Goal: Task Accomplishment & Management: Manage account settings

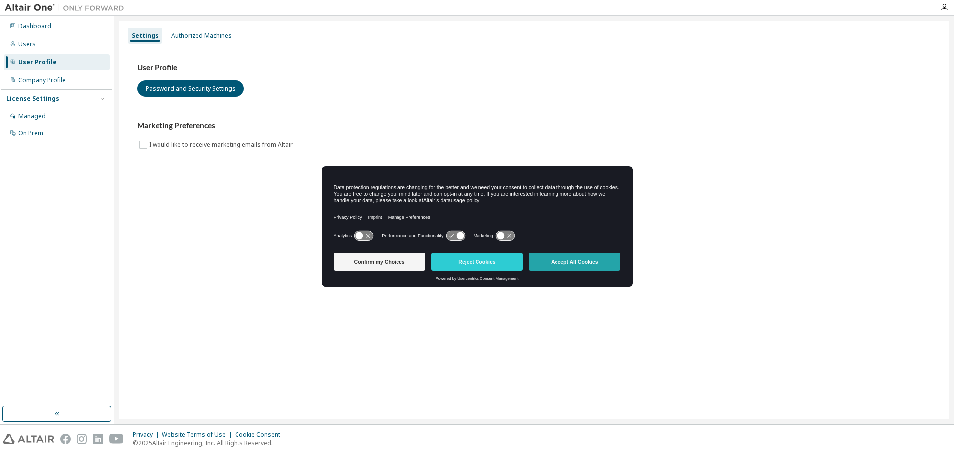
click at [548, 262] on button "Accept All Cookies" at bounding box center [574, 261] width 91 height 18
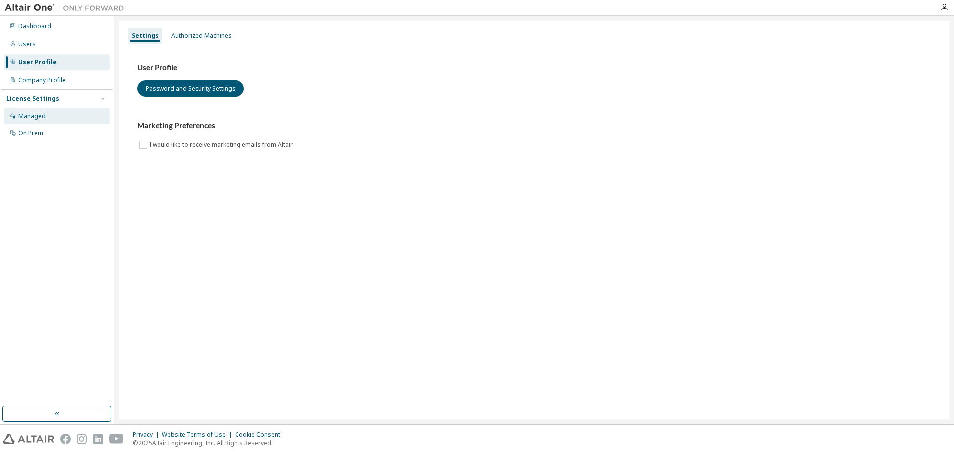
click at [31, 113] on div "Managed" at bounding box center [31, 116] width 27 height 8
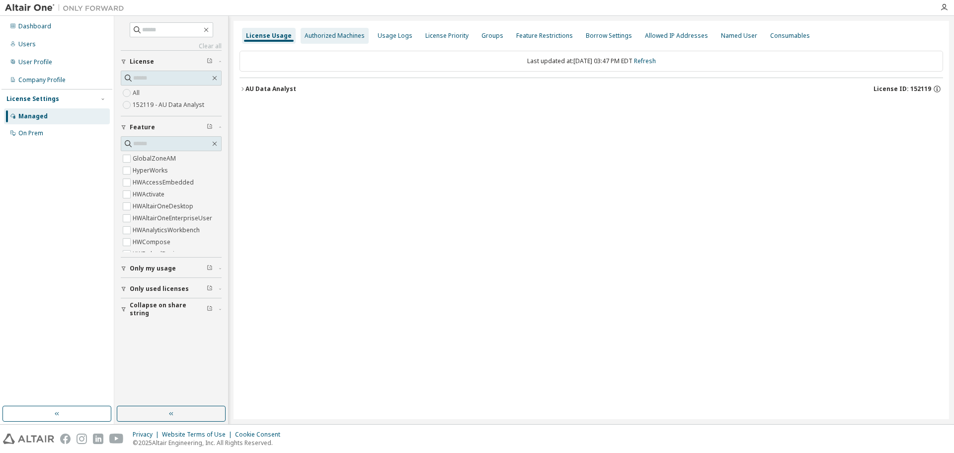
click at [320, 31] on div "Authorized Machines" at bounding box center [335, 36] width 68 height 16
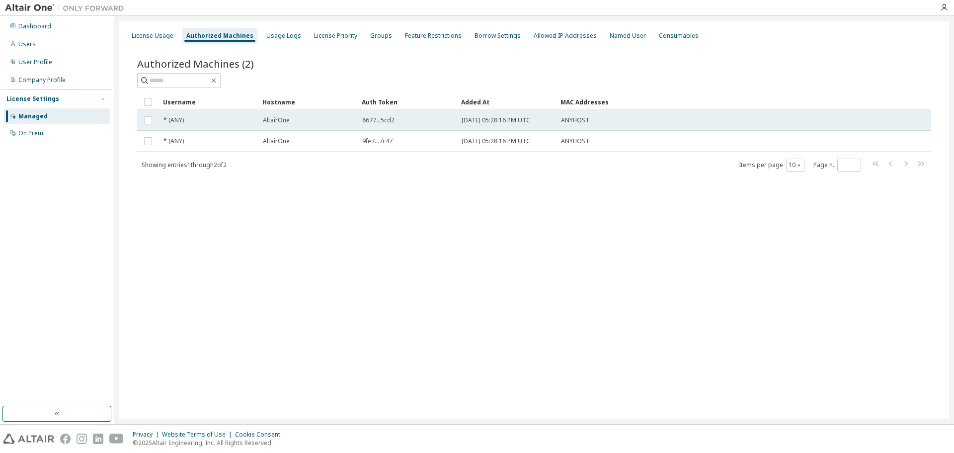
click at [249, 114] on td "* (ANY)" at bounding box center [208, 120] width 99 height 21
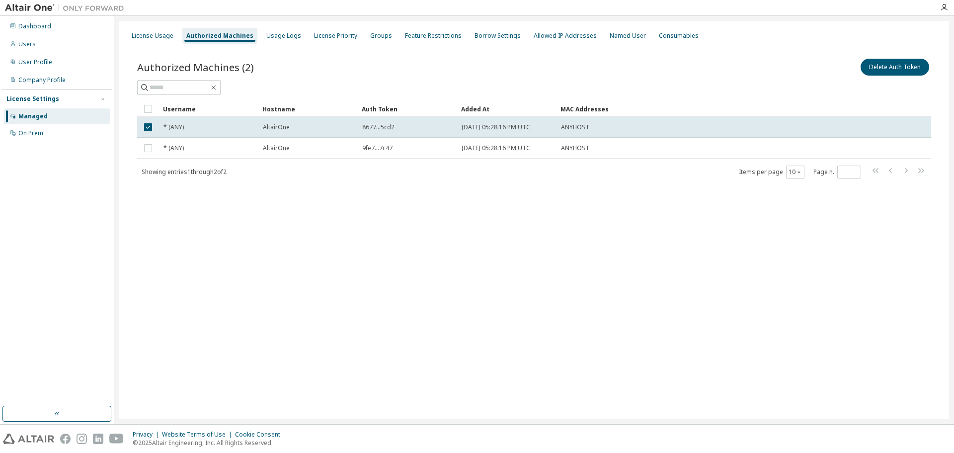
click at [369, 127] on span "8677...5cd2" at bounding box center [378, 127] width 32 height 8
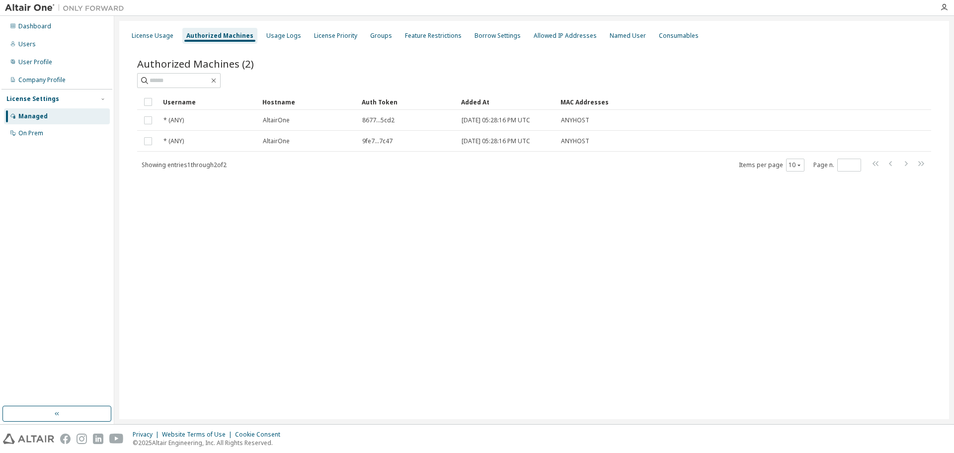
click at [938, 10] on div at bounding box center [944, 7] width 20 height 8
click at [943, 9] on icon "button" at bounding box center [944, 7] width 8 height 8
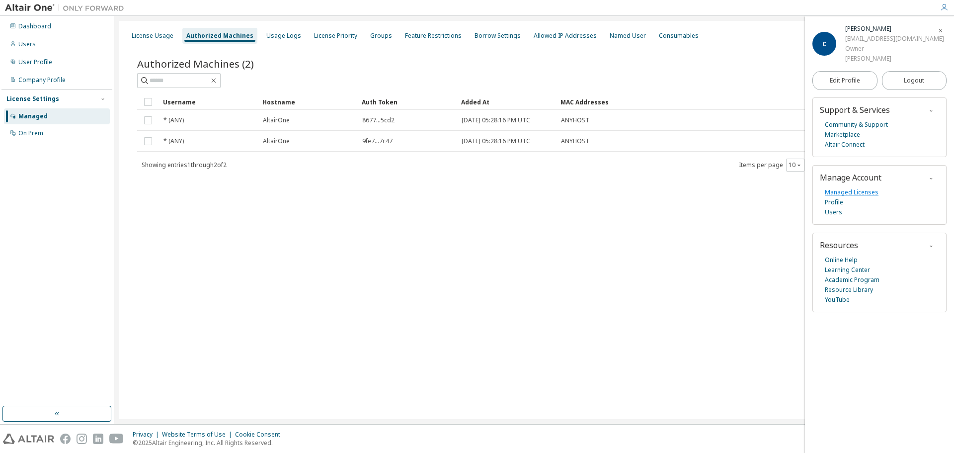
click at [845, 189] on link "Managed Licenses" at bounding box center [852, 192] width 54 height 10
click at [848, 125] on link "Community & Support" at bounding box center [856, 125] width 63 height 10
click at [923, 83] on span "Logout" at bounding box center [914, 81] width 20 height 10
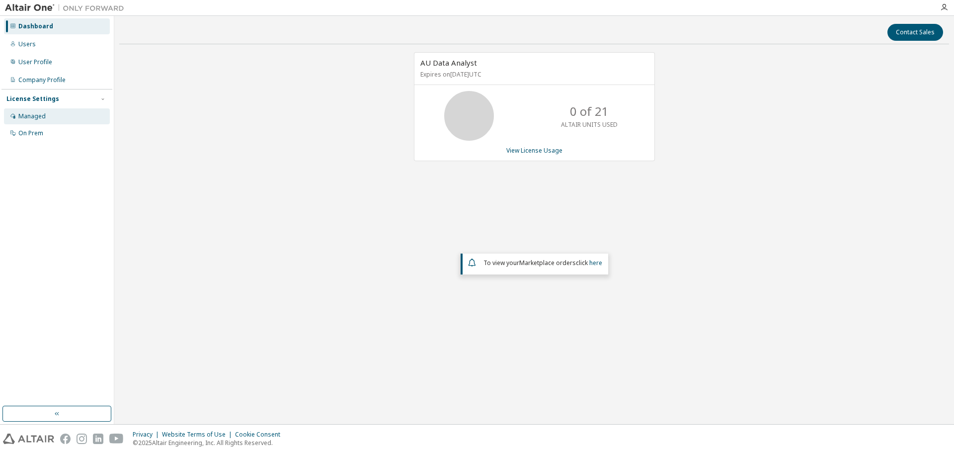
click at [15, 119] on div at bounding box center [13, 116] width 6 height 8
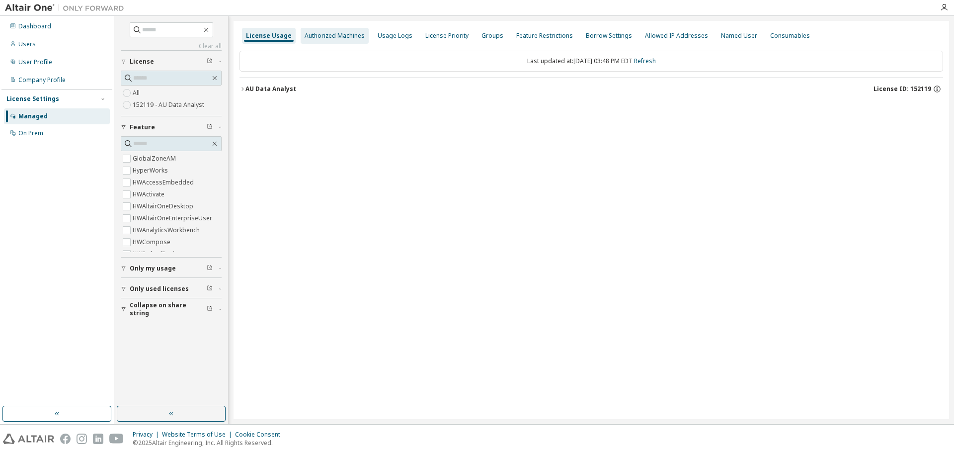
click at [324, 39] on div "Authorized Machines" at bounding box center [335, 36] width 60 height 8
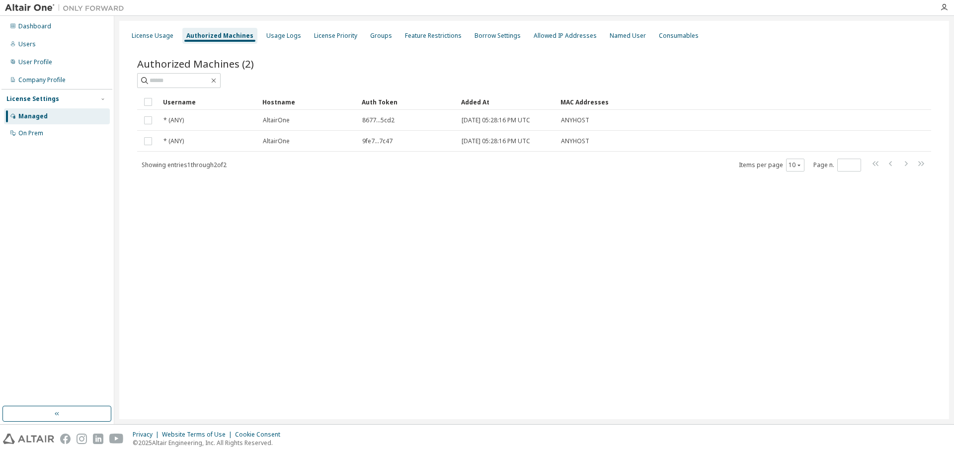
click at [356, 38] on div "License Usage Authorized Machines Usage Logs License Priority Groups Feature Re…" at bounding box center [534, 36] width 818 height 18
click at [162, 35] on div "License Usage" at bounding box center [153, 36] width 42 height 8
